Goal: Register for event/course

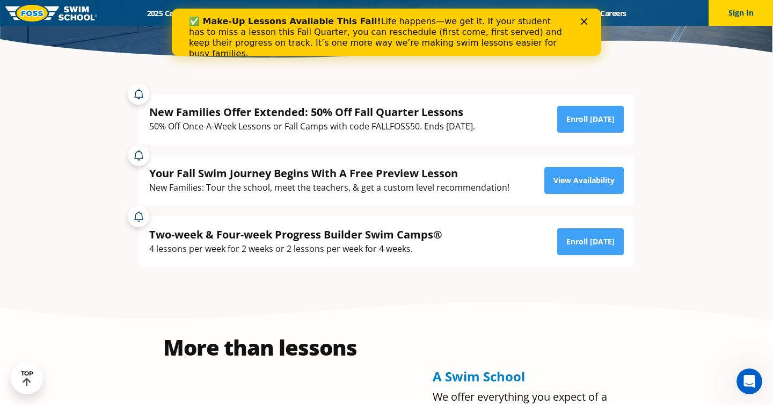
scroll to position [186, 0]
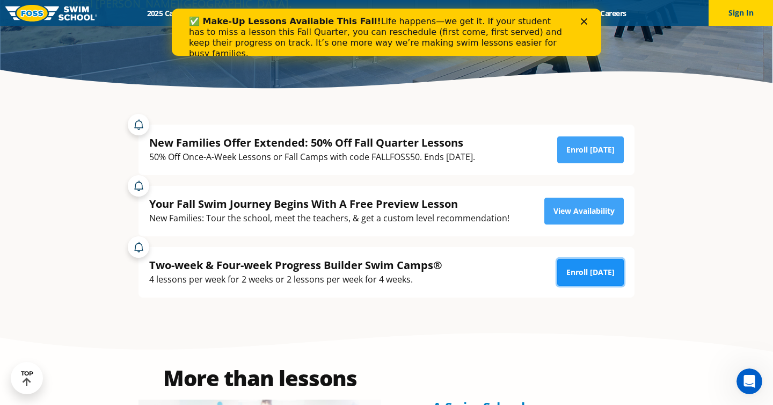
click at [581, 274] on link "Enroll [DATE]" at bounding box center [590, 272] width 67 height 27
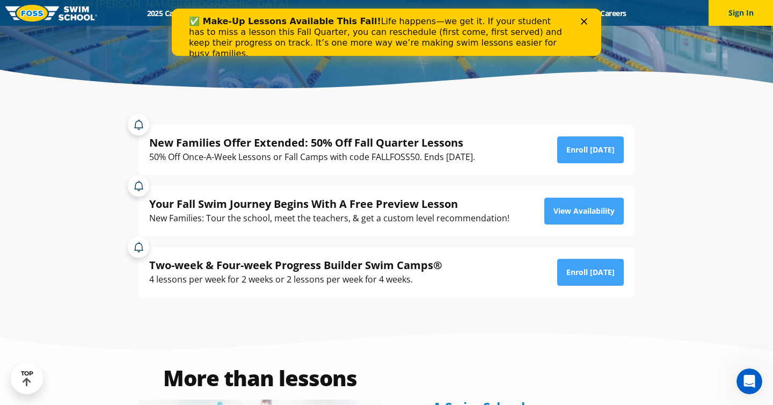
click at [584, 16] on div "✅ Make-Up Lessons Available This Fall! Life happens—we get it. If your student …" at bounding box center [386, 37] width 429 height 49
click at [584, 20] on polygon "Close" at bounding box center [584, 21] width 6 height 6
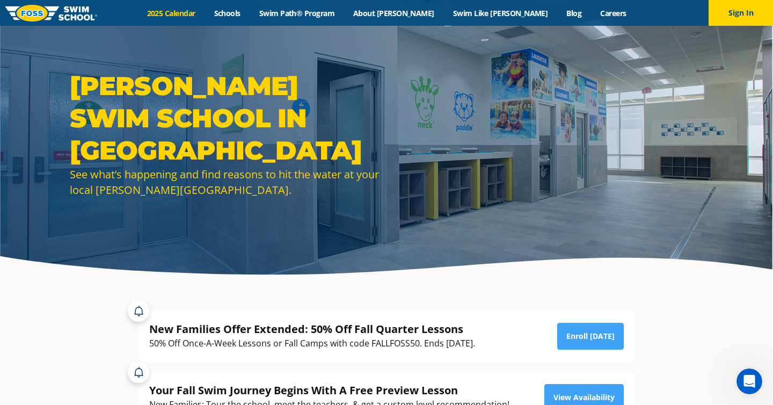
click at [204, 14] on link "2025 Calendar" at bounding box center [170, 13] width 67 height 10
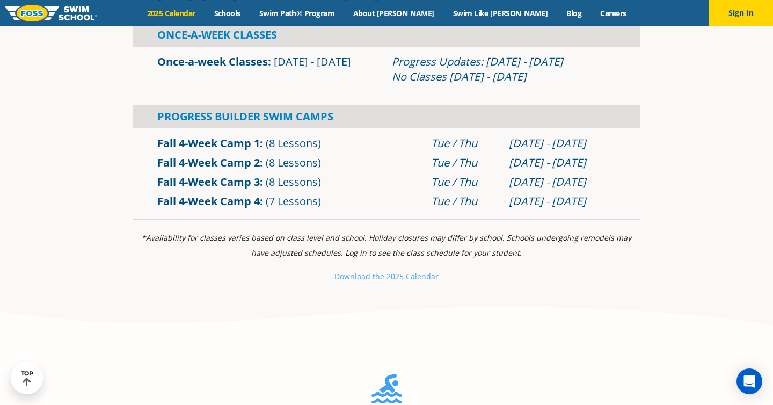
scroll to position [437, 0]
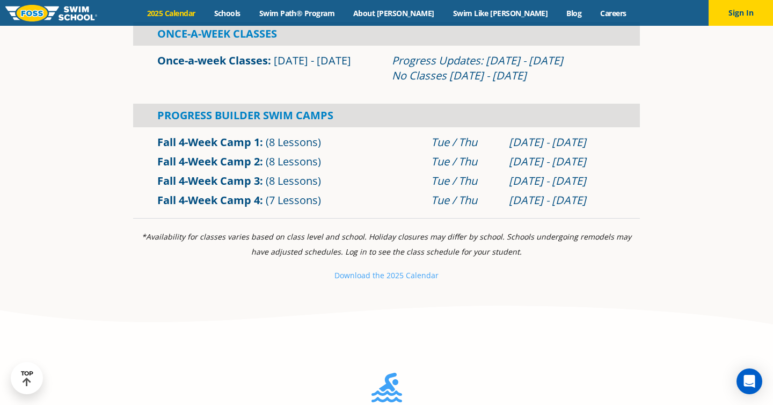
click at [190, 181] on link "Fall 4-Week Camp 3" at bounding box center [208, 180] width 102 height 14
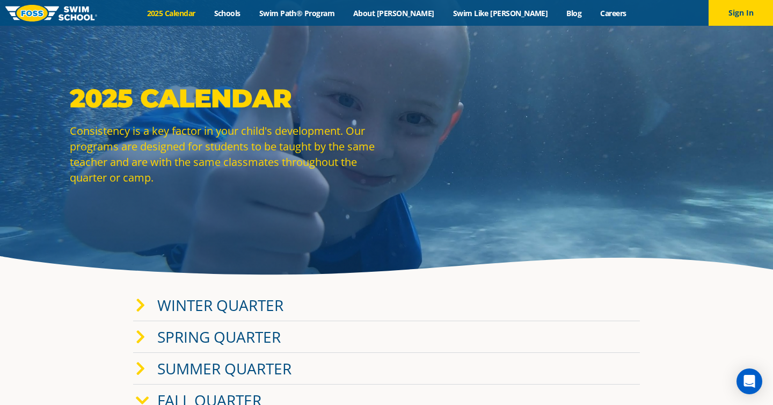
click at [141, 309] on icon at bounding box center [141, 305] width 10 height 15
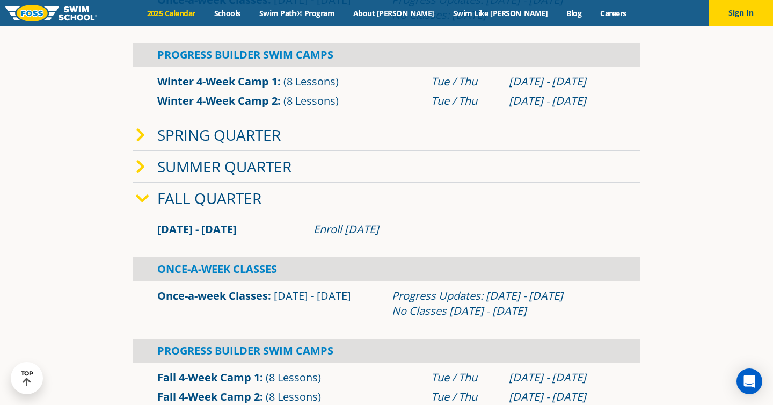
scroll to position [403, 0]
click at [330, 14] on link "Swim Path® Program" at bounding box center [296, 13] width 94 height 10
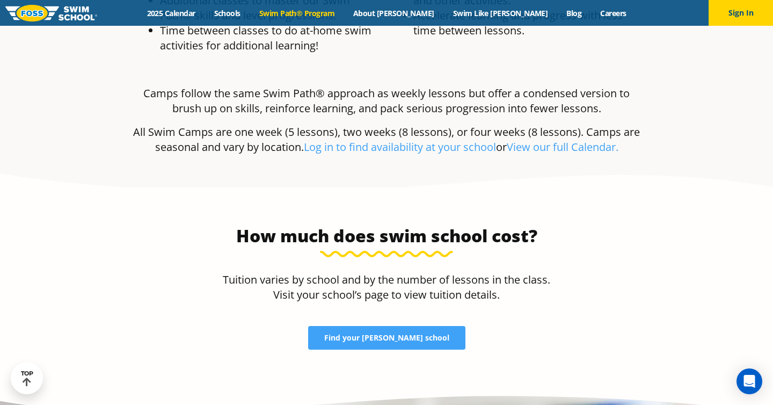
scroll to position [2110, 0]
click at [391, 333] on span "Find your FOSS school" at bounding box center [386, 337] width 125 height 8
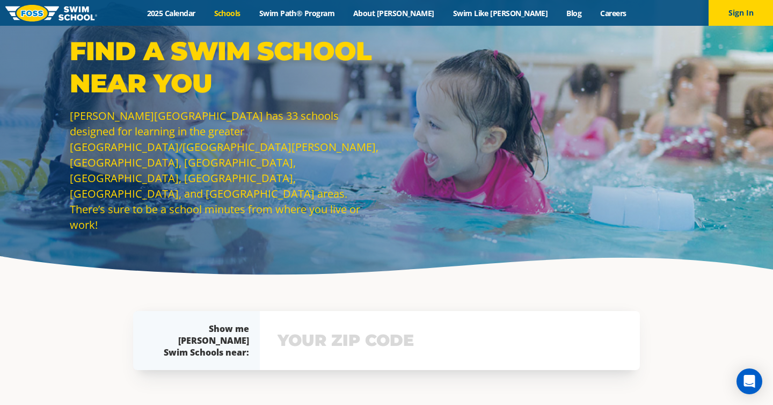
click at [374, 351] on input "text" at bounding box center [450, 340] width 350 height 31
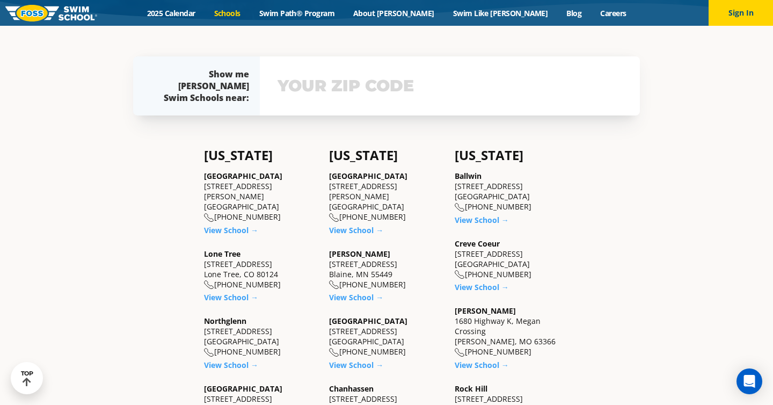
scroll to position [257, 0]
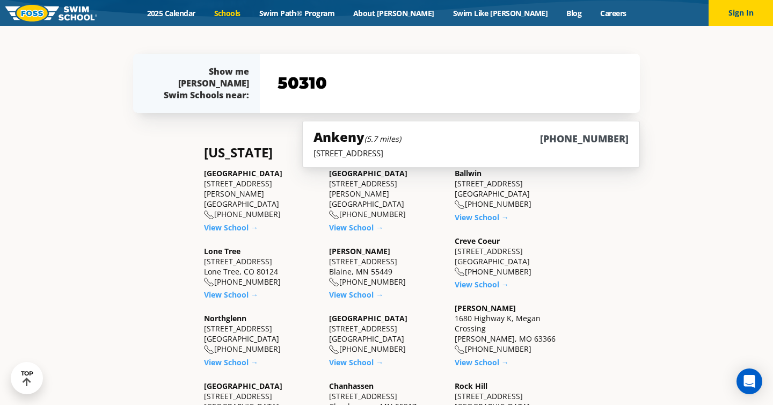
type input "50310"
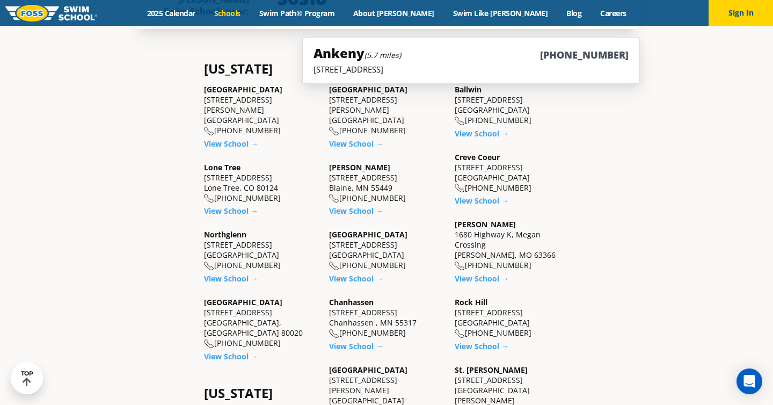
scroll to position [344, 0]
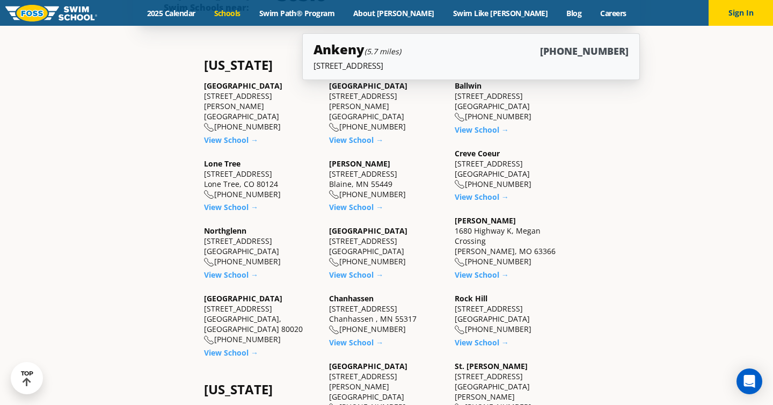
click at [446, 45] on div "Ankeny (5.7 miles) (515) 724-7946" at bounding box center [470, 50] width 315 height 20
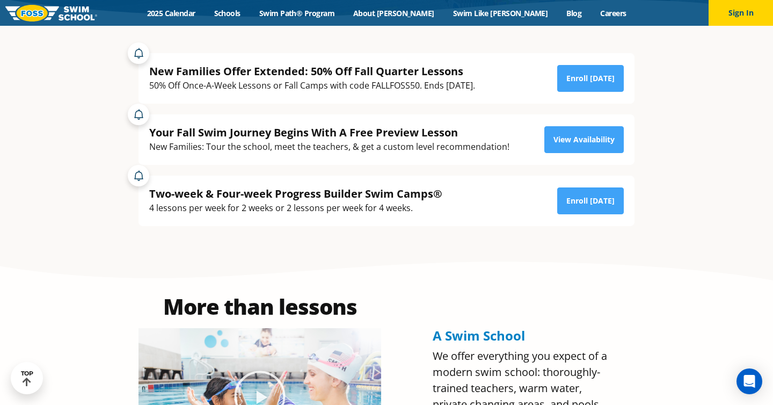
scroll to position [259, 0]
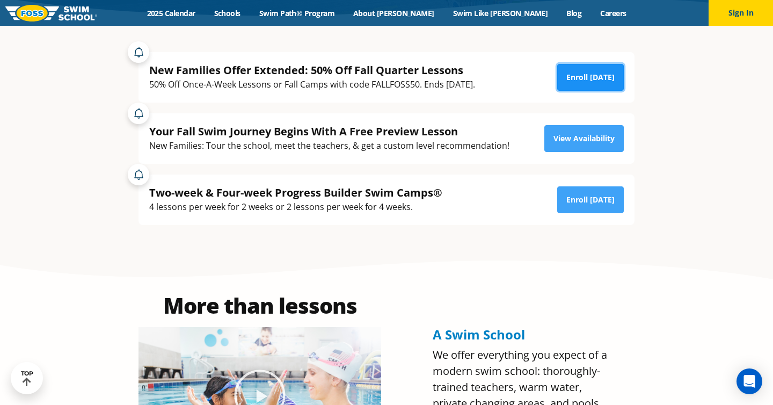
click at [590, 85] on link "Enroll [DATE]" at bounding box center [590, 77] width 67 height 27
